Goal: Communication & Community: Answer question/provide support

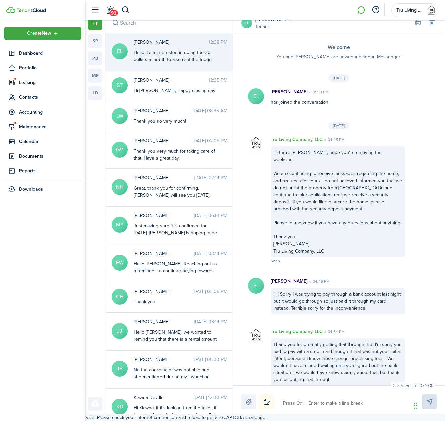
scroll to position [443, 0]
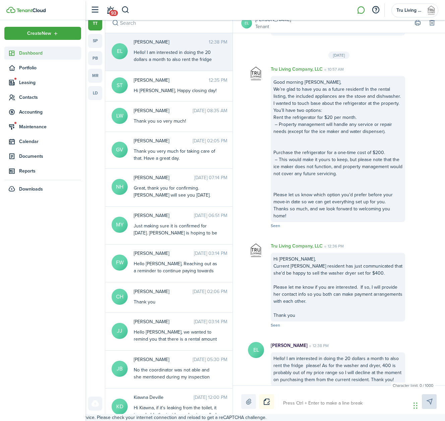
click at [34, 53] on span "Dashboard" at bounding box center [50, 53] width 62 height 7
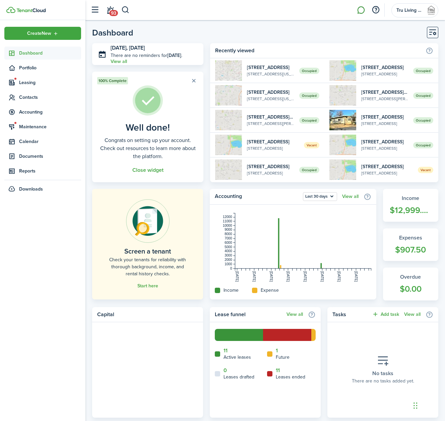
click at [358, 11] on link at bounding box center [360, 10] width 13 height 17
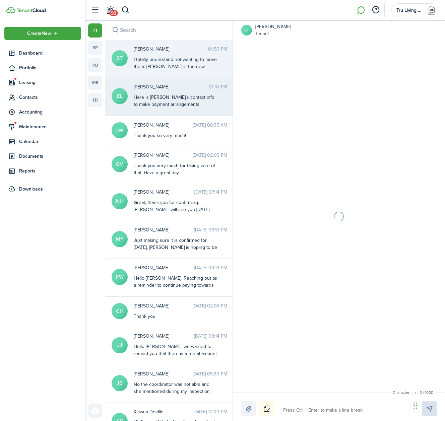
scroll to position [1182, 0]
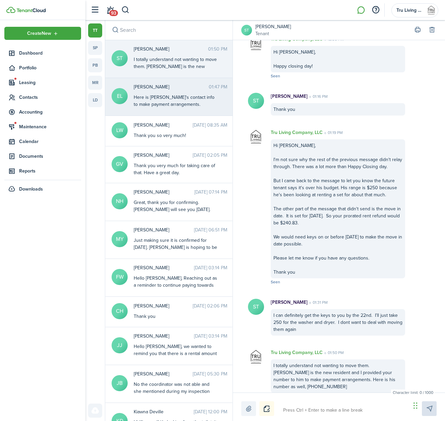
click at [177, 104] on div "Here is [PERSON_NAME]'s contact info to make payment arrangements. [PHONE_NUMBE…" at bounding box center [176, 108] width 84 height 28
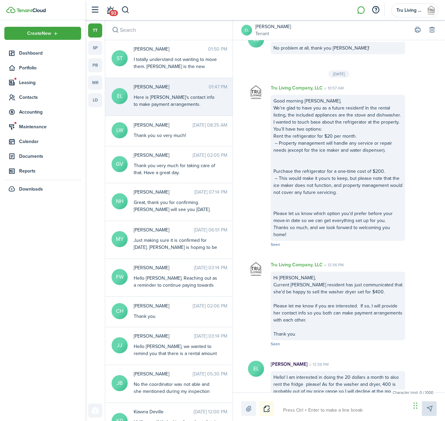
scroll to position [431, 0]
drag, startPoint x: 279, startPoint y: 138, endPoint x: 385, endPoint y: 142, distance: 106.3
click at [385, 142] on div "Good morning [PERSON_NAME], We’re glad to have you as a future resident! In the…" at bounding box center [338, 168] width 134 height 146
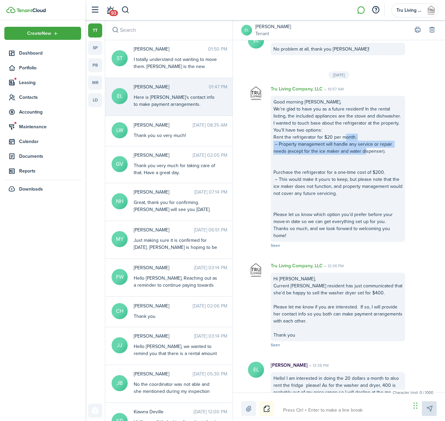
copy div "Property management will handle any service or repair needs (except for the ice…"
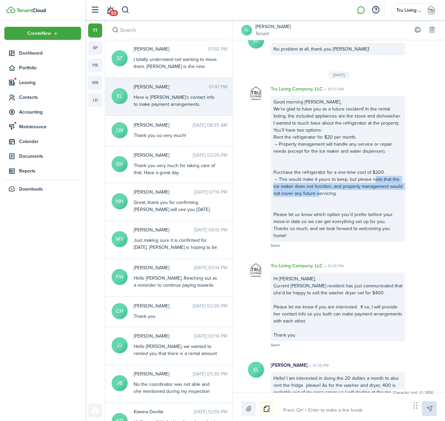
drag, startPoint x: 391, startPoint y: 173, endPoint x: 392, endPoint y: 186, distance: 12.8
click at [392, 186] on div "Good morning [PERSON_NAME], We’re glad to have you as a future resident! In the…" at bounding box center [338, 169] width 134 height 146
copy div "the ice maker does not function, and property management would not cover any fu…"
